Goal: Task Accomplishment & Management: Complete application form

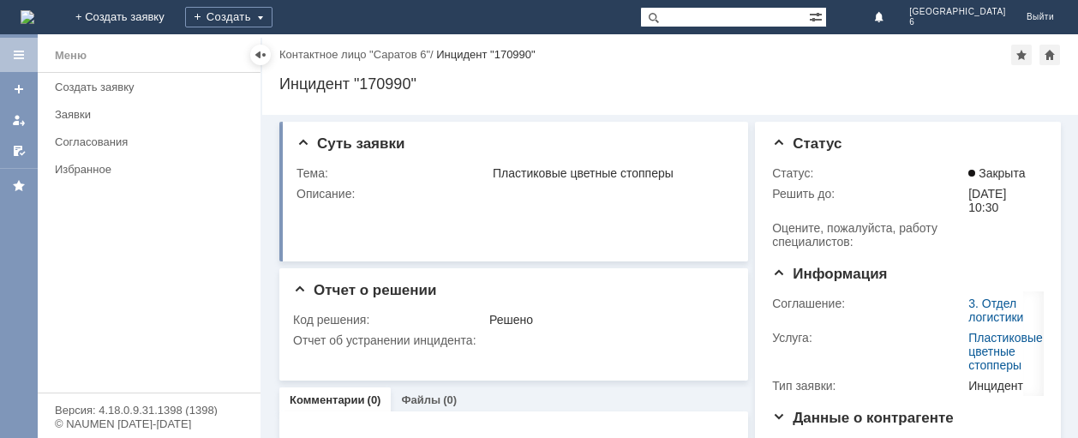
click at [34, 10] on img at bounding box center [28, 17] width 14 height 14
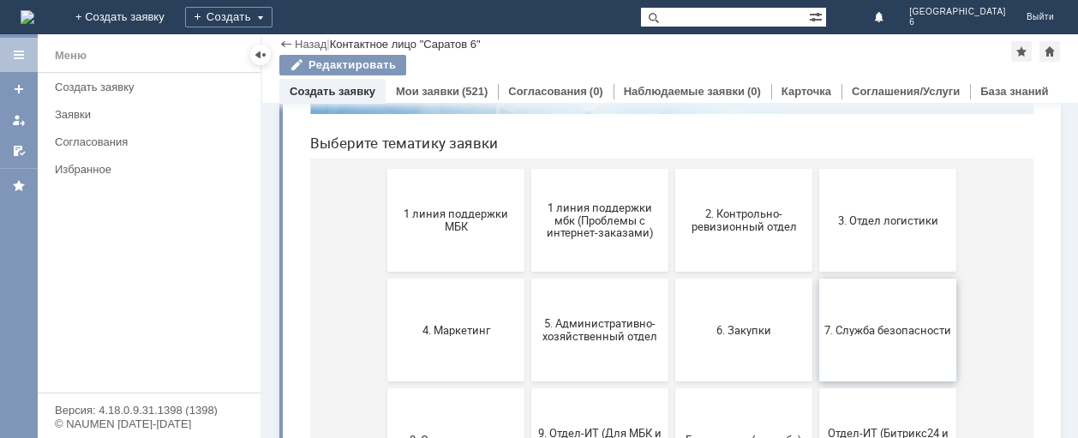
scroll to position [137, 0]
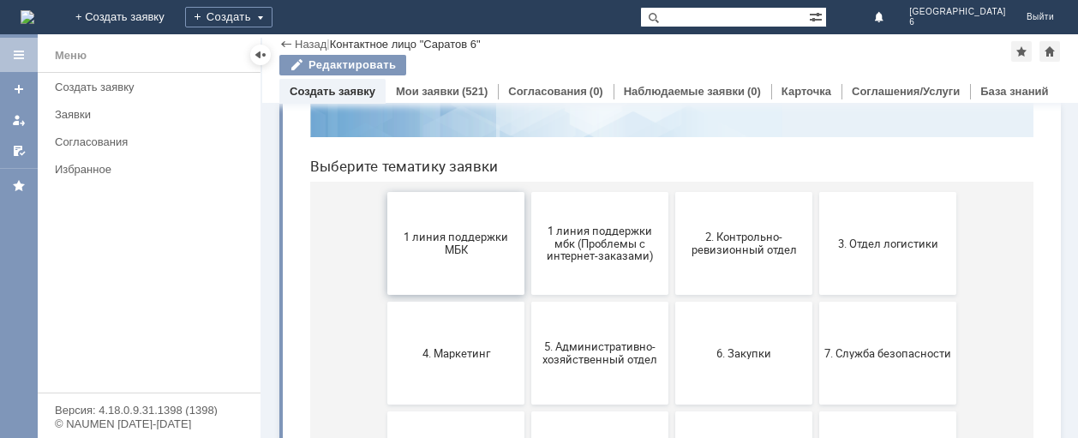
click at [455, 237] on span "1 линия поддержки МБК" at bounding box center [455, 243] width 127 height 26
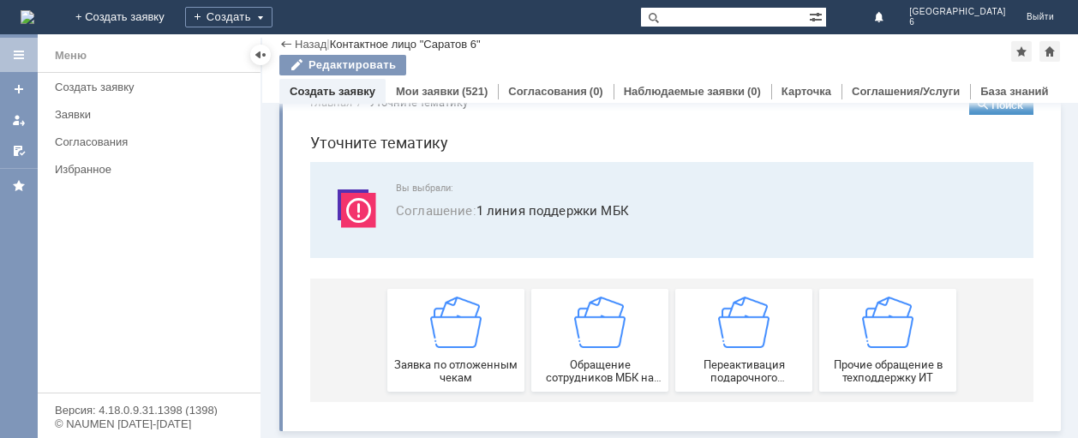
scroll to position [44, 0]
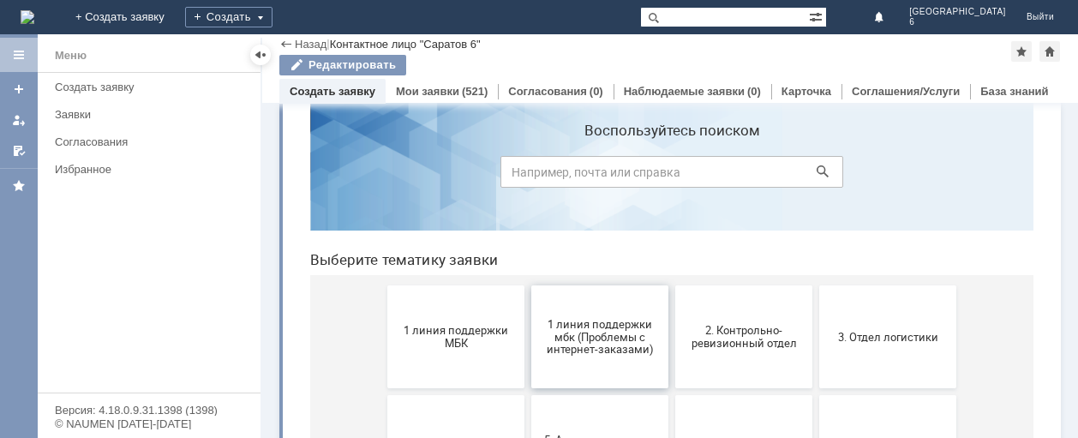
click at [588, 337] on span "1 линия поддержки мбк (Проблемы с интернет-заказами)" at bounding box center [599, 336] width 127 height 39
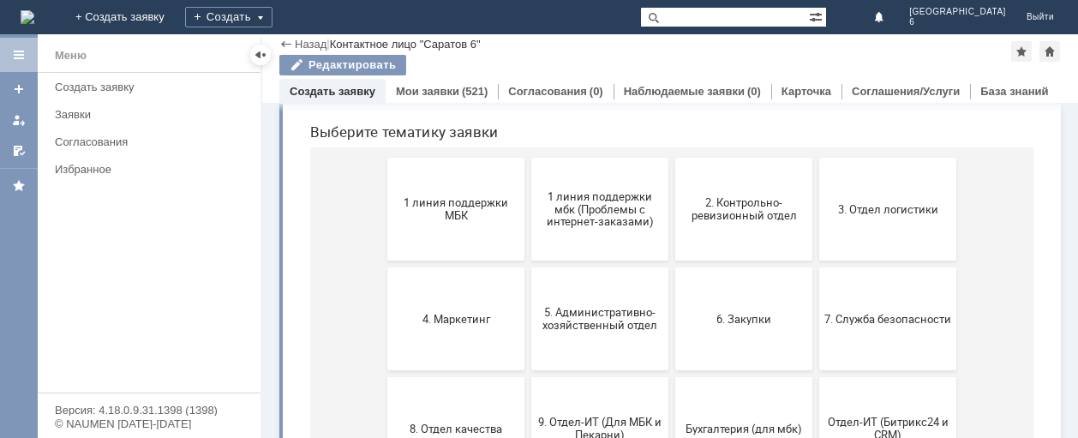
scroll to position [86, 0]
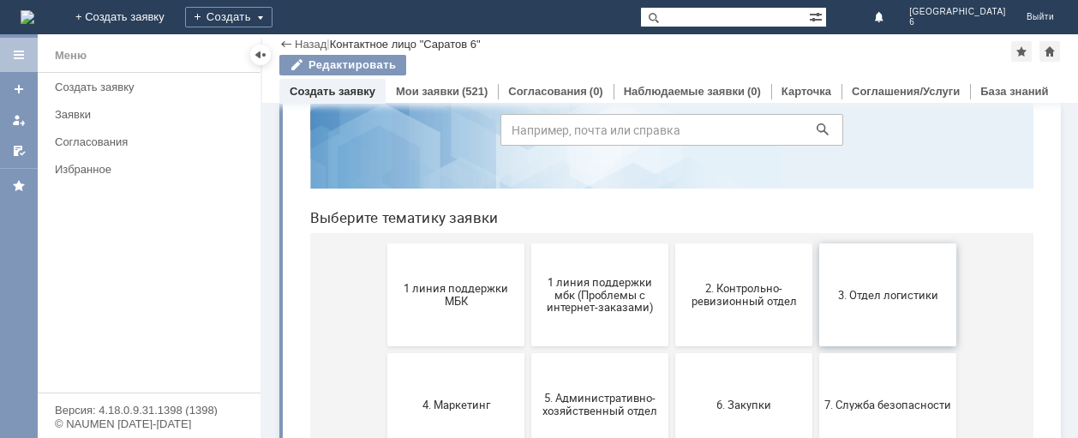
click at [875, 302] on button "3. Отдел логистики" at bounding box center [887, 294] width 137 height 103
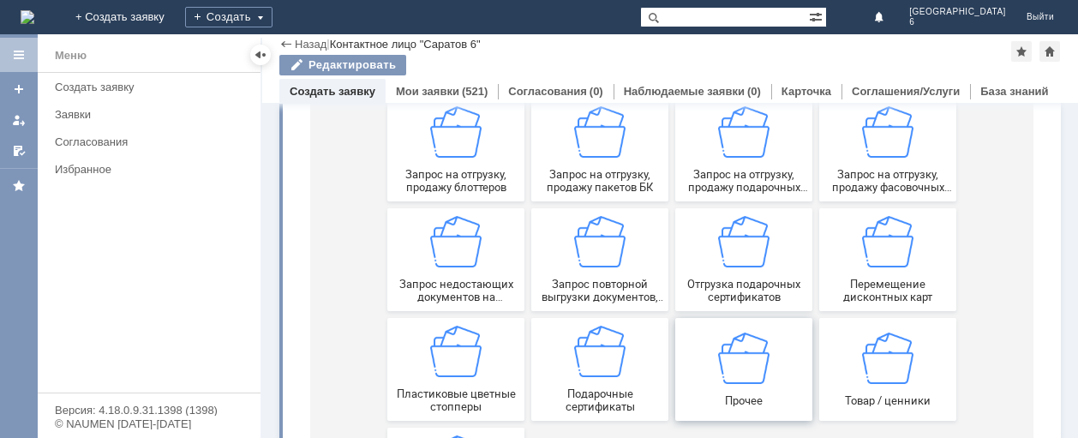
scroll to position [428, 0]
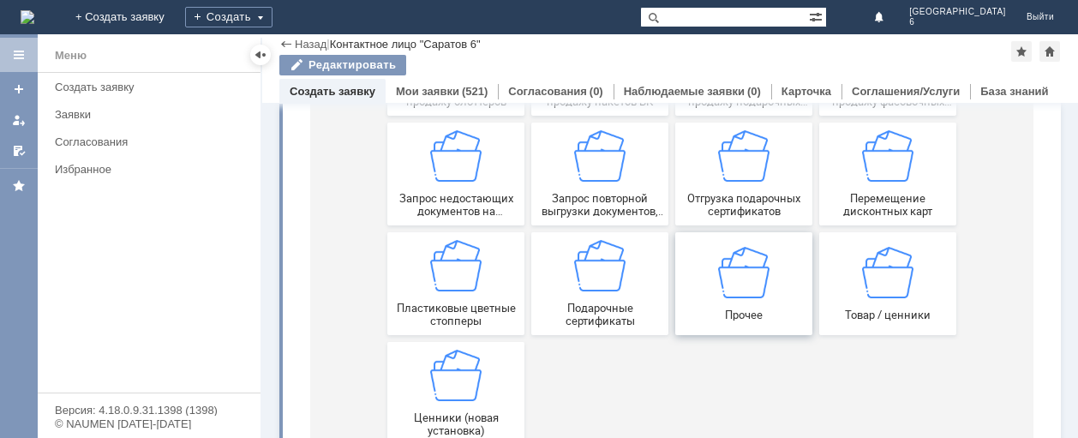
click at [726, 302] on div "Прочее" at bounding box center [743, 283] width 127 height 75
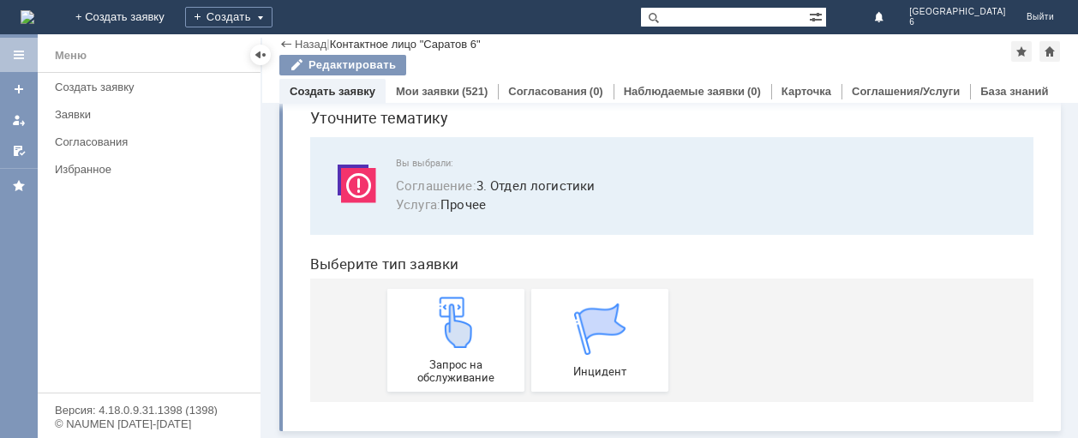
scroll to position [69, 0]
click at [449, 357] on div "Запрос на обслуживание" at bounding box center [455, 339] width 127 height 87
click at [34, 13] on img at bounding box center [28, 17] width 14 height 14
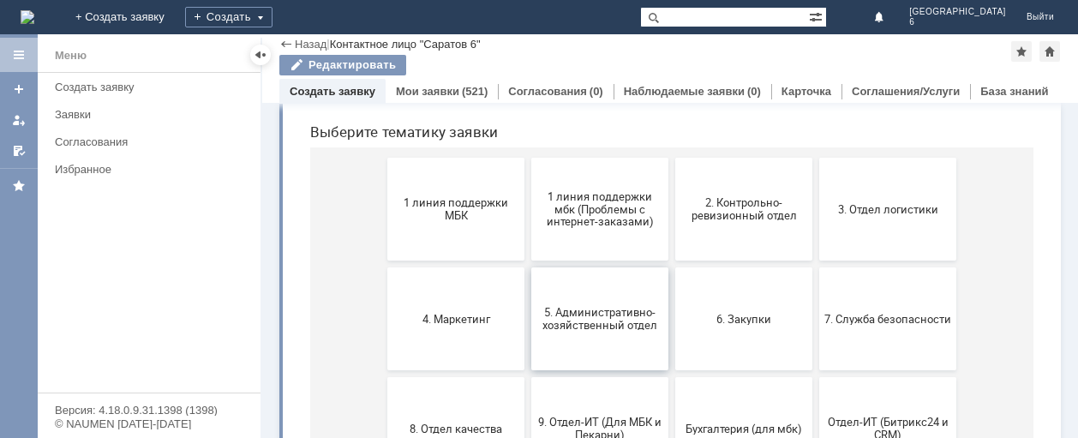
scroll to position [257, 0]
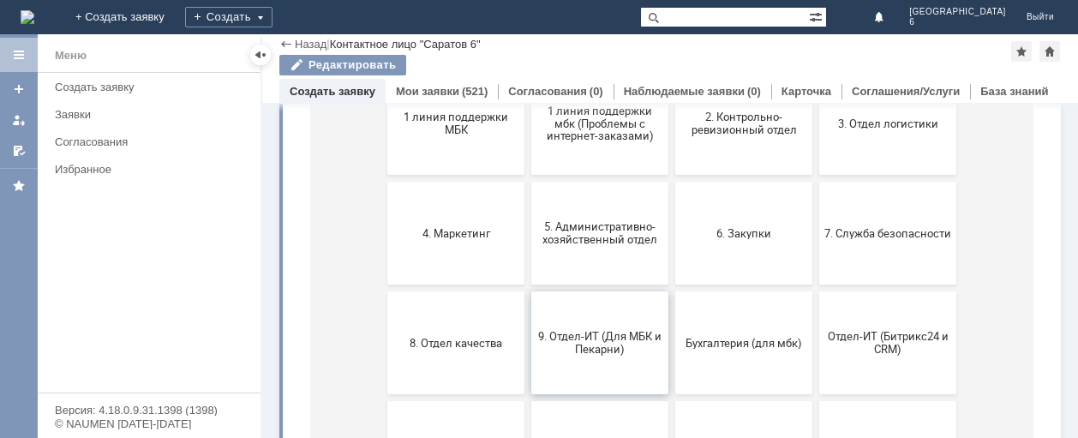
click at [617, 346] on span "9. Отдел-ИТ (Для МБК и Пекарни)" at bounding box center [599, 343] width 127 height 26
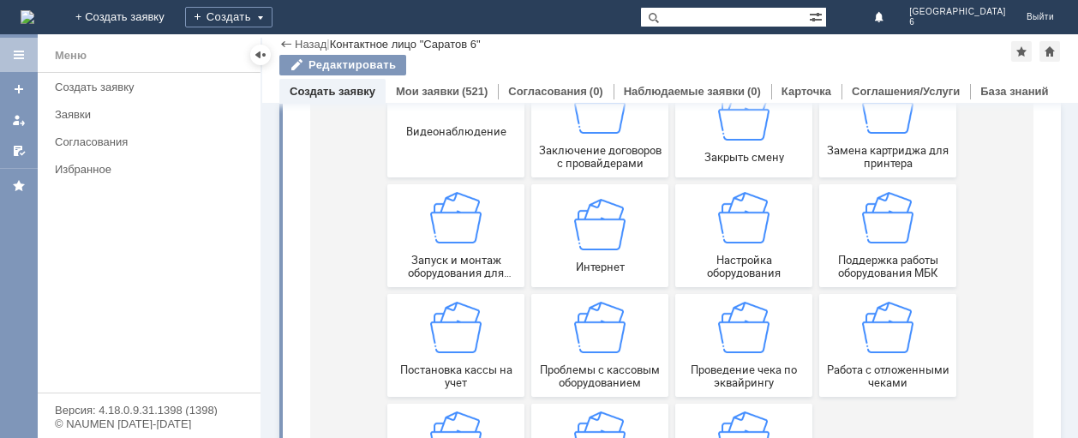
scroll to position [0, 0]
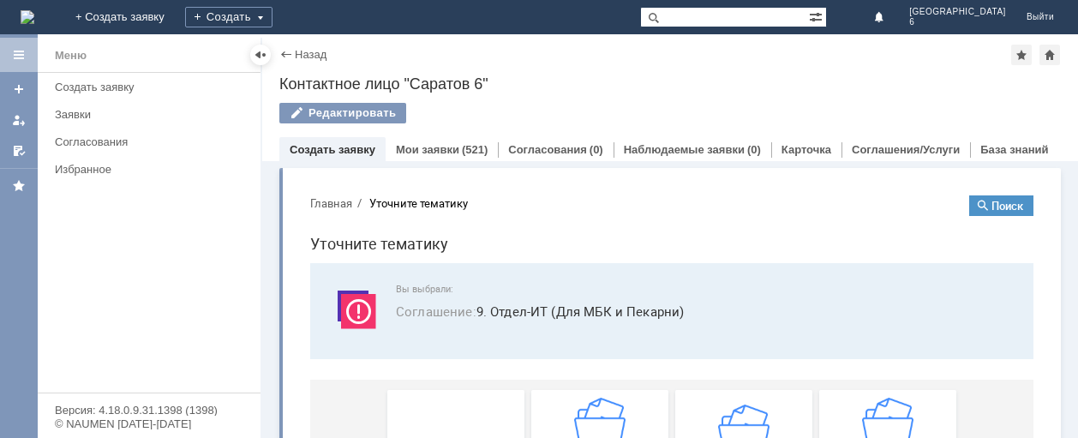
click at [777, 108] on div "Редактировать" at bounding box center [669, 121] width 781 height 36
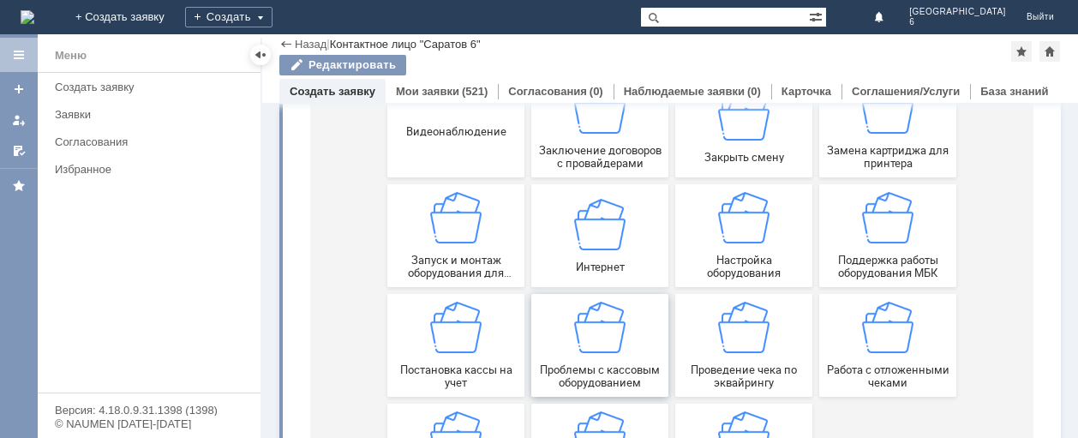
scroll to position [343, 0]
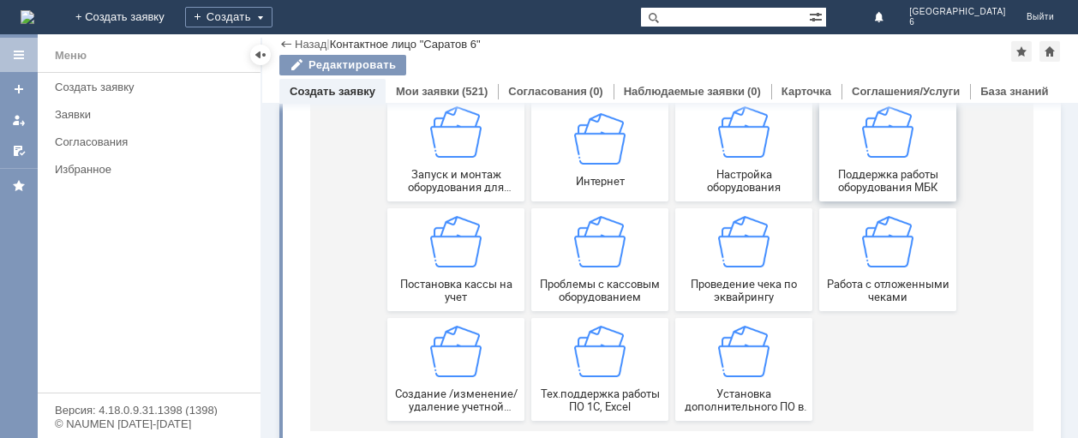
click at [896, 164] on div "Поддержка работы оборудования МБК" at bounding box center [887, 149] width 127 height 87
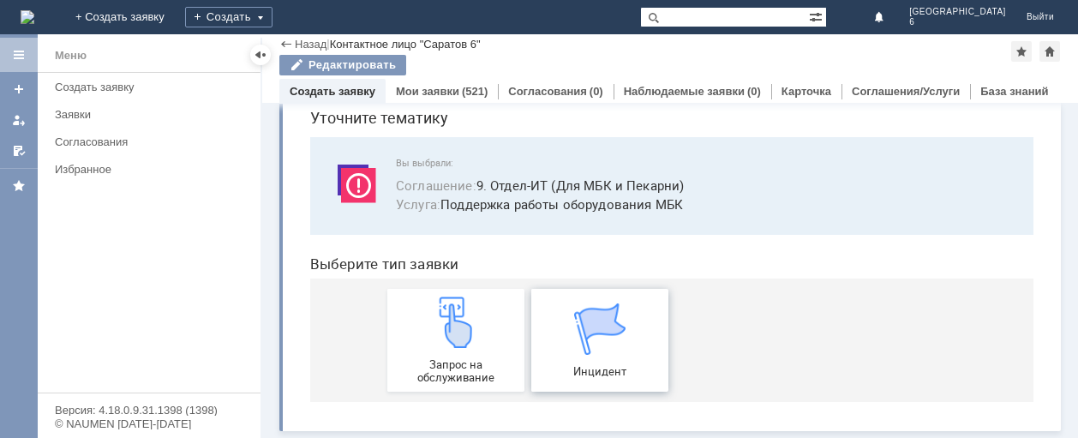
scroll to position [69, 0]
click at [423, 348] on div "Запрос на обслуживание" at bounding box center [455, 339] width 127 height 87
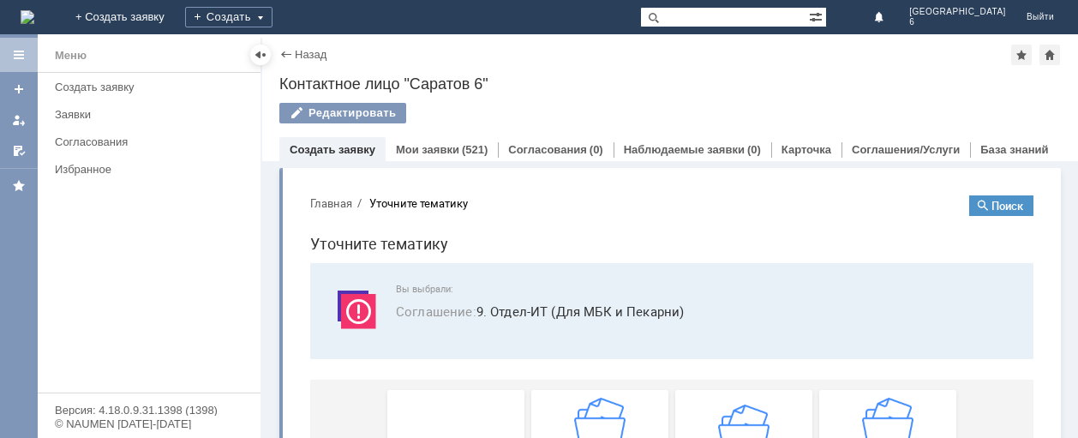
scroll to position [86, 0]
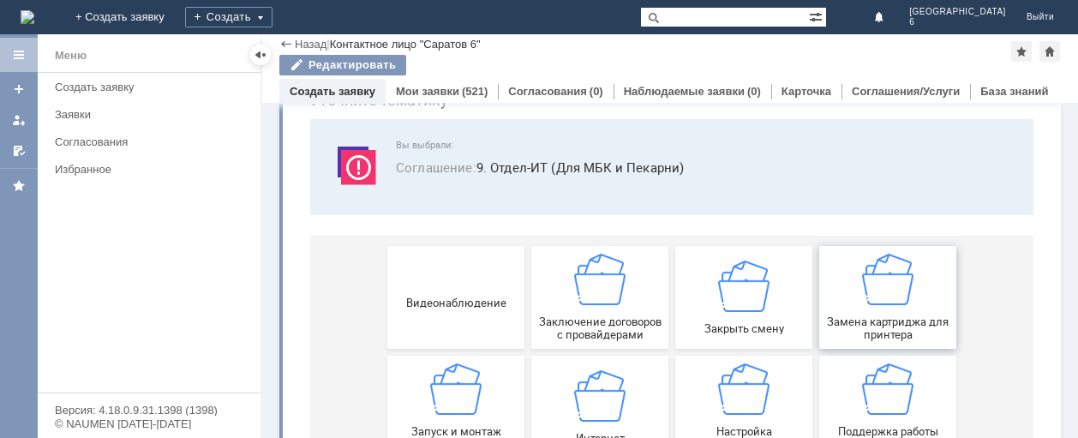
click at [893, 299] on img at bounding box center [887, 279] width 51 height 51
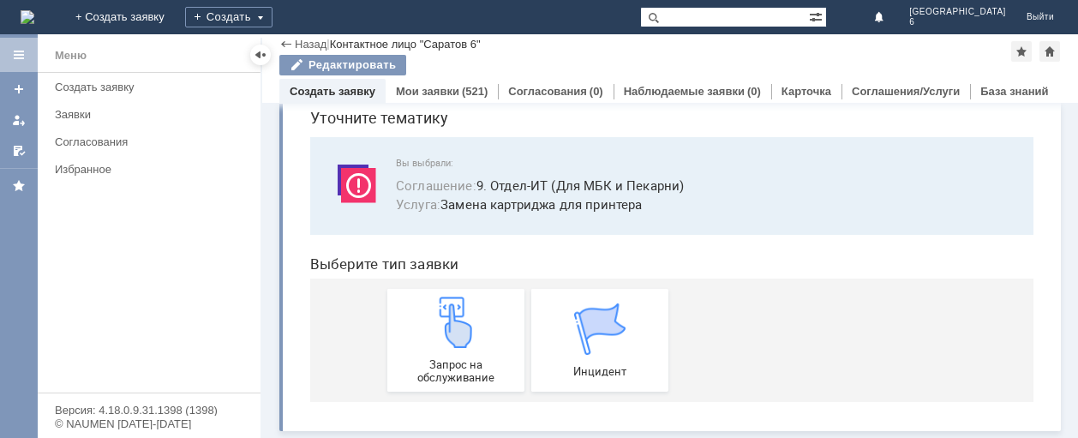
scroll to position [69, 0]
click at [448, 339] on img at bounding box center [455, 321] width 51 height 51
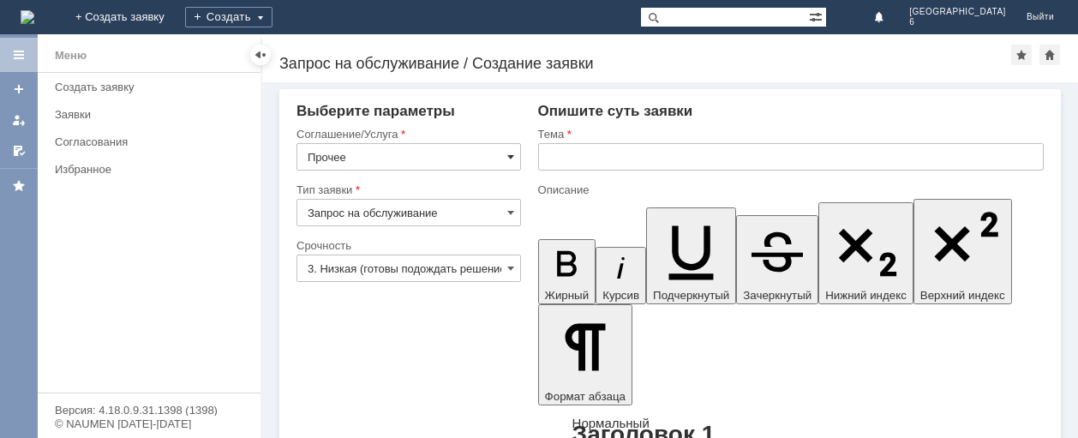
click at [507, 156] on span at bounding box center [510, 157] width 7 height 14
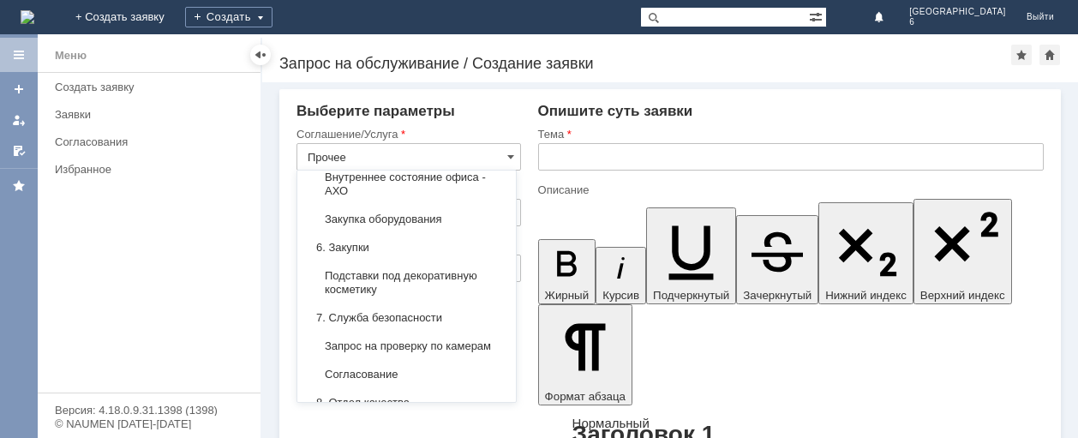
scroll to position [1363, 0]
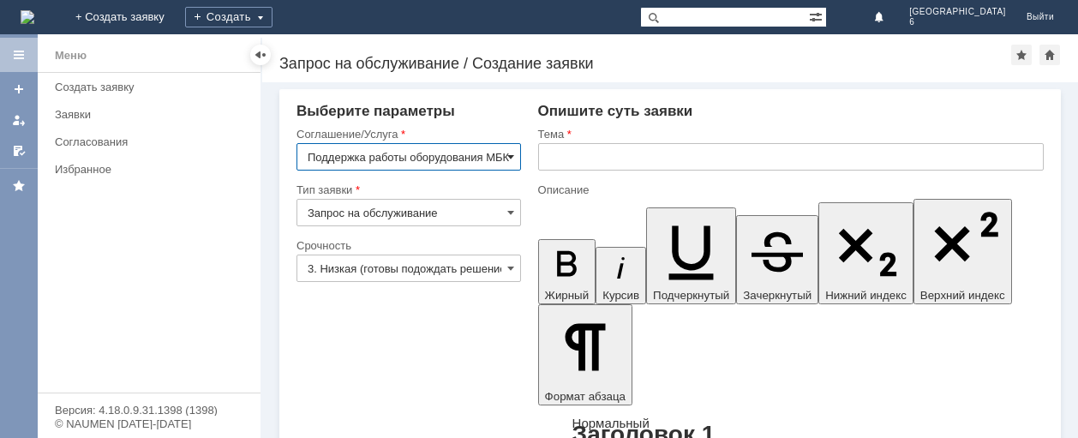
click at [507, 152] on span at bounding box center [510, 157] width 7 height 14
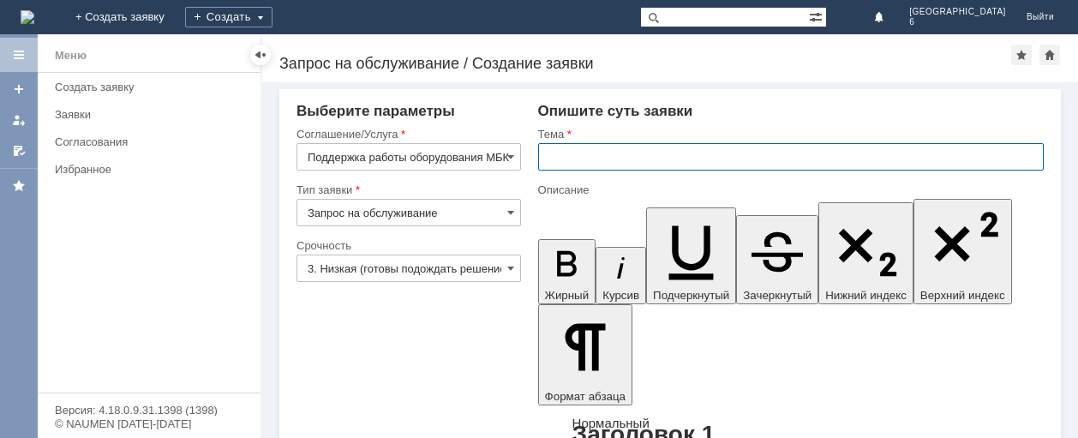
click at [553, 162] on input "text" at bounding box center [790, 156] width 505 height 27
type input "Поддержка работы оборудования МБК"
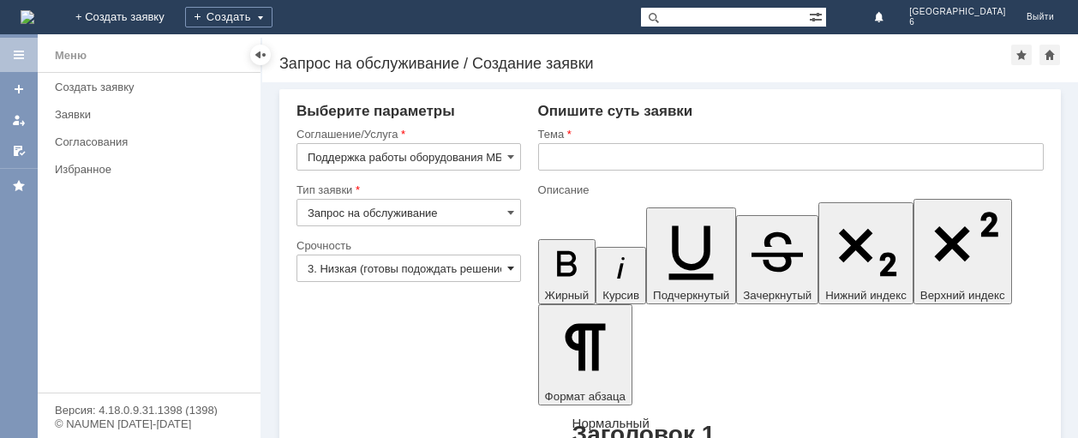
click at [507, 271] on span at bounding box center [510, 268] width 7 height 14
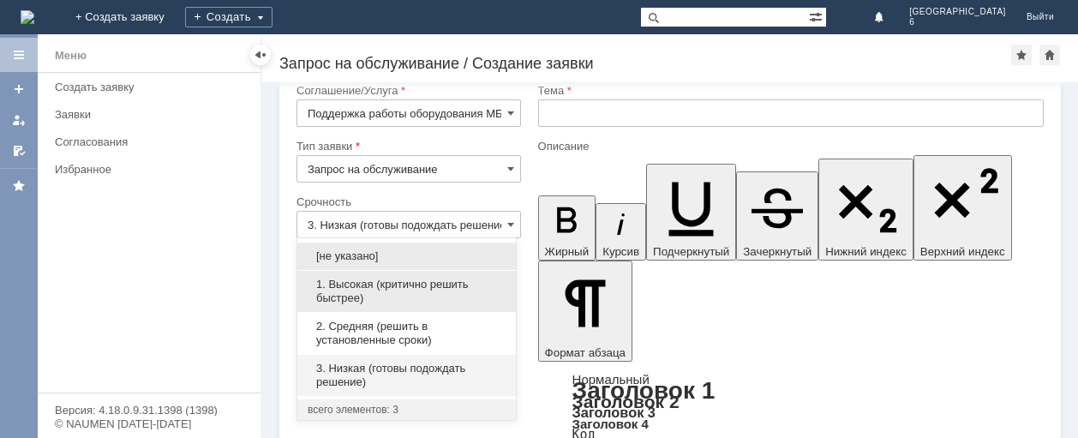
click at [423, 285] on span "1. Высокая (критично решить быстрее)" at bounding box center [407, 291] width 198 height 27
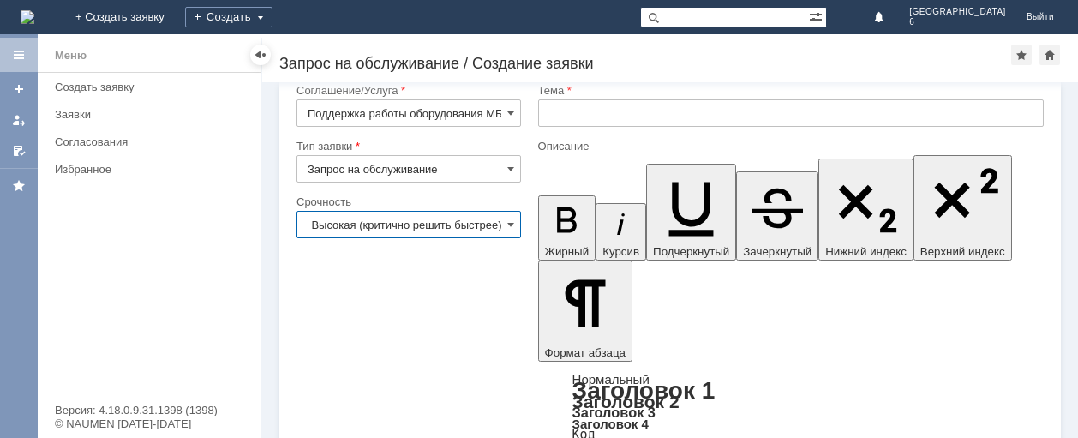
type input "1. Высокая (критично решить быстрее)"
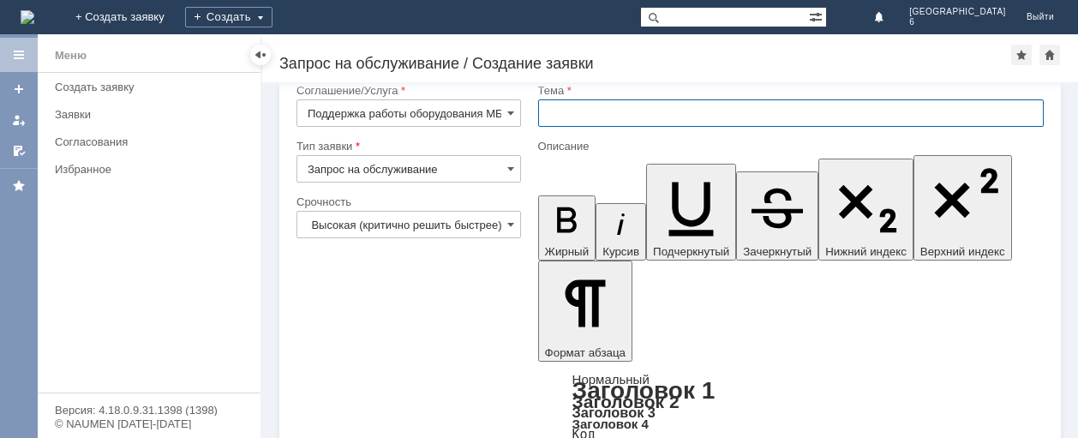
scroll to position [0, 0]
click at [553, 114] on input "text" at bounding box center [790, 112] width 505 height 27
click at [753, 111] on input "ЗАПРАВКА КАРТРИДЖА, МБК САРАТОВ 6" at bounding box center [790, 112] width 505 height 27
type input "ЗАПРАВКА КАРТРИДЖА, МБК САРАТОВ- 6"
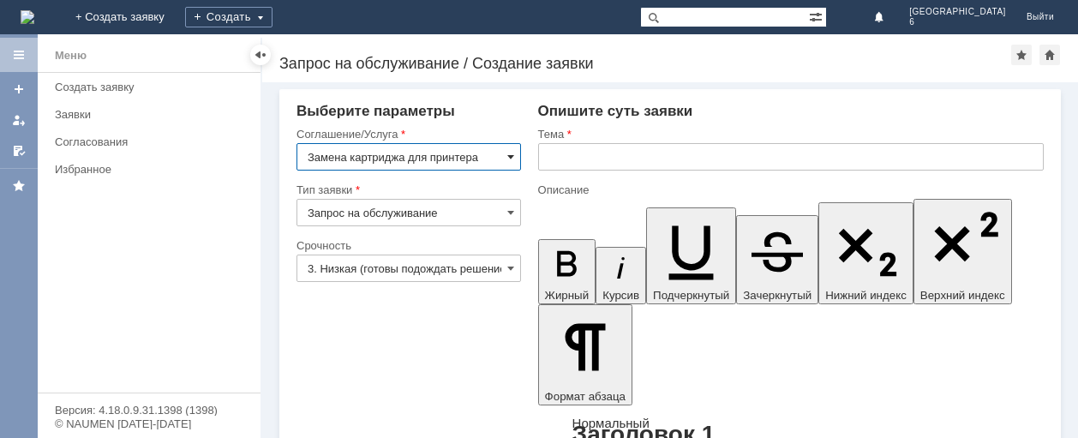
click at [507, 153] on span at bounding box center [510, 157] width 7 height 14
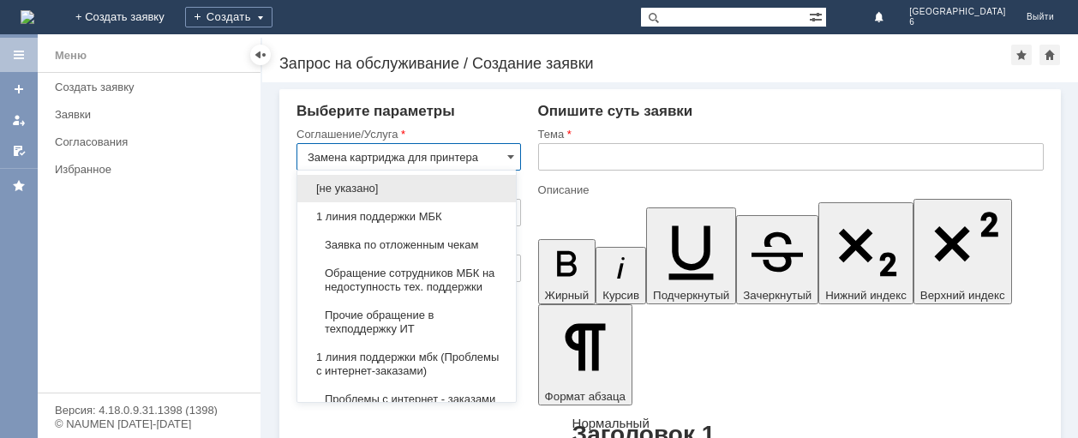
click at [480, 148] on input "Замена картриджа для принтера" at bounding box center [408, 156] width 224 height 27
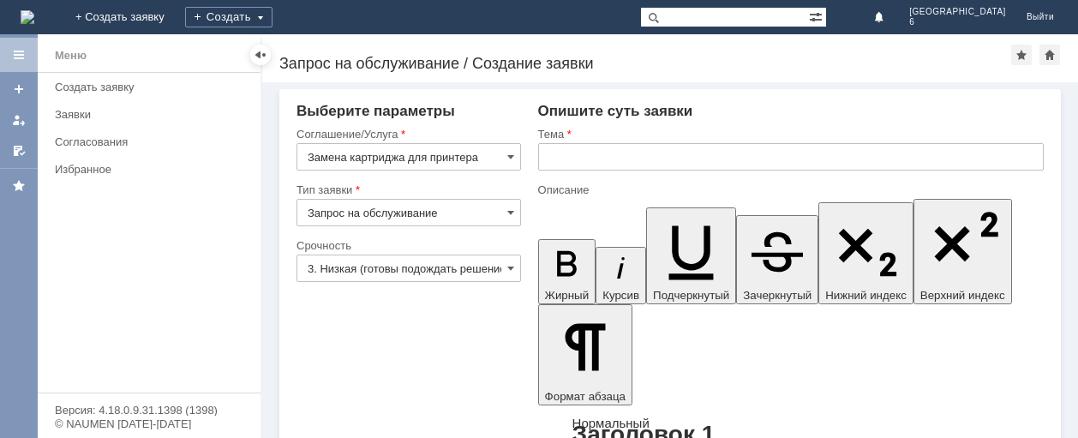
type input "Замена картриджа для принтера"
click at [507, 266] on span at bounding box center [510, 268] width 7 height 14
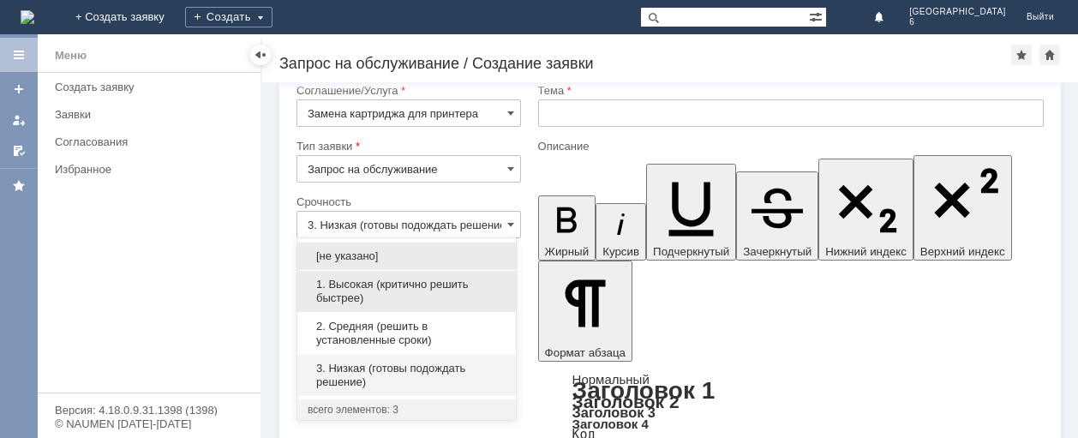
click at [457, 284] on span "1. Высокая (критично решить быстрее)" at bounding box center [407, 291] width 198 height 27
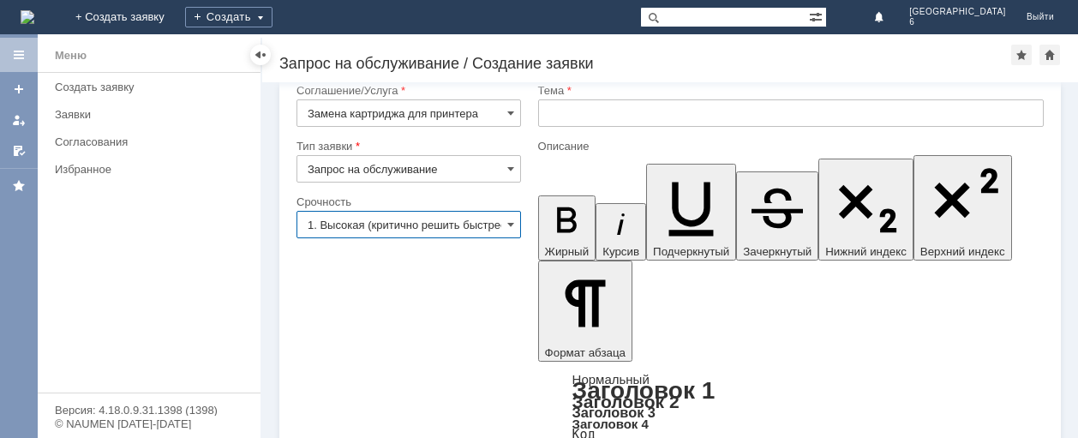
scroll to position [0, 17]
type input "1. Высокая (критично решить быстрее)"
click at [580, 118] on input "text" at bounding box center [790, 112] width 505 height 27
